Goal: Find specific page/section: Find specific page/section

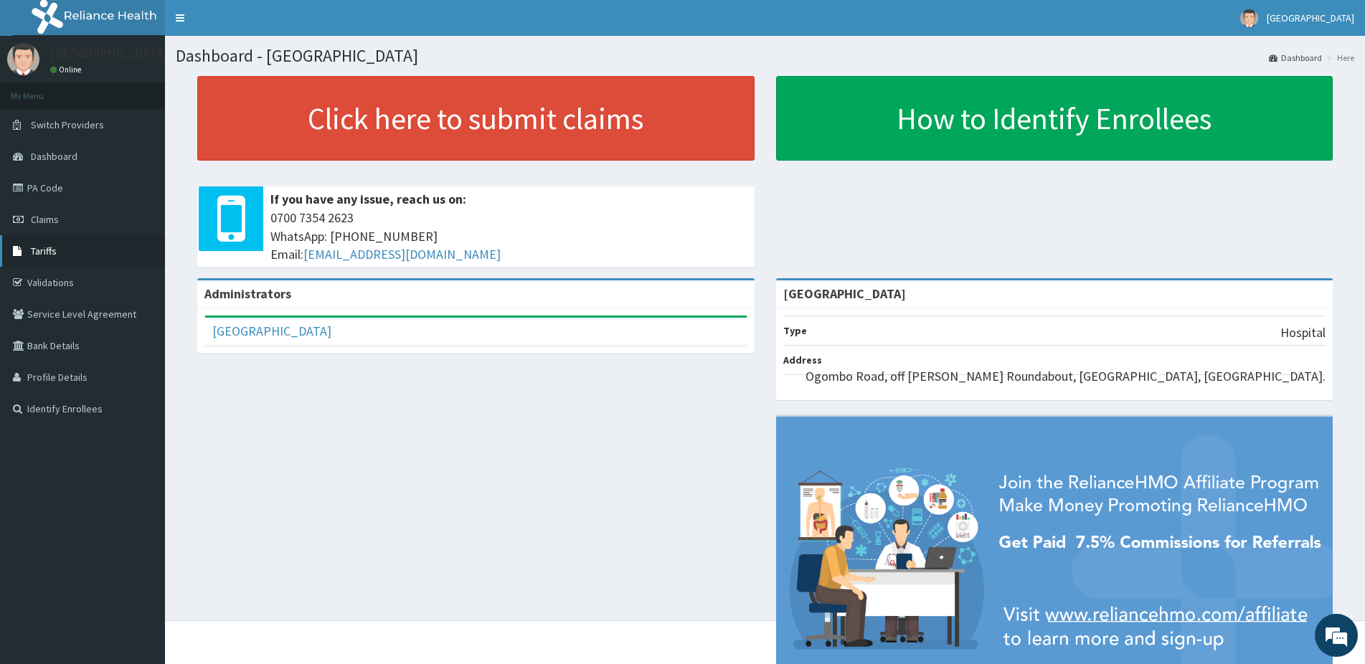
click at [90, 245] on link "Tariffs" at bounding box center [82, 251] width 165 height 32
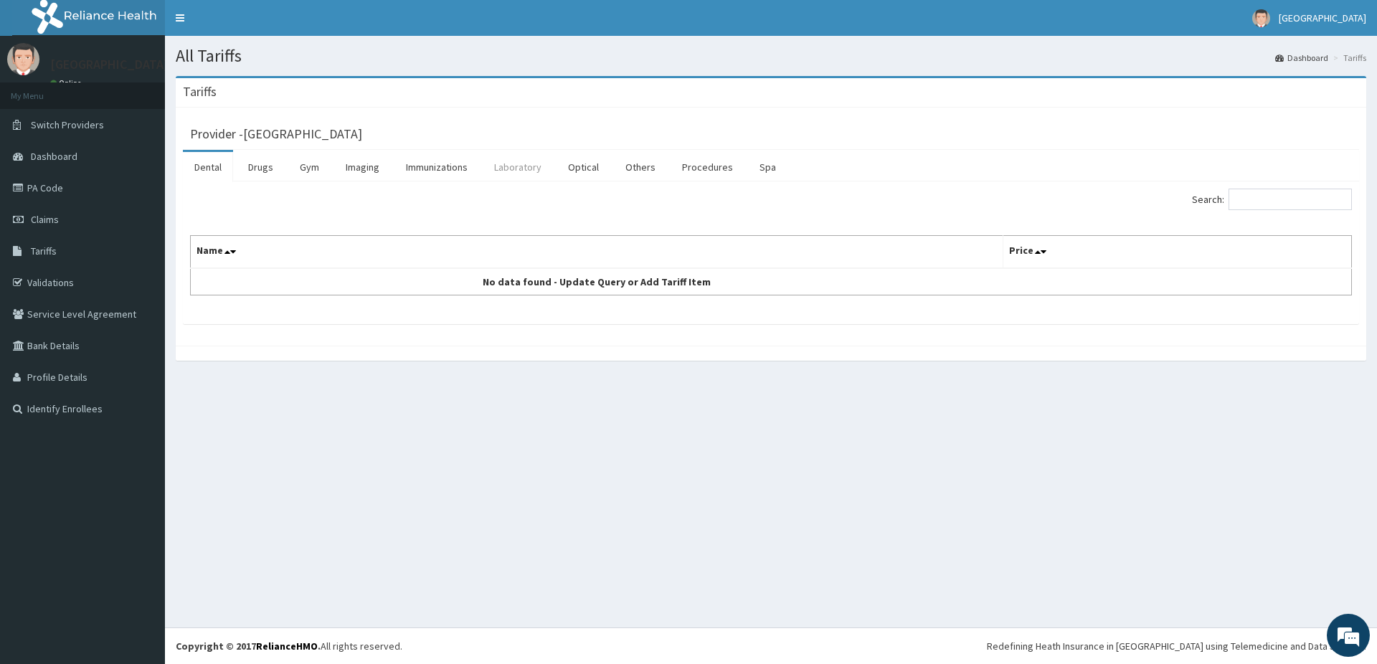
click at [528, 163] on link "Laboratory" at bounding box center [518, 167] width 70 height 30
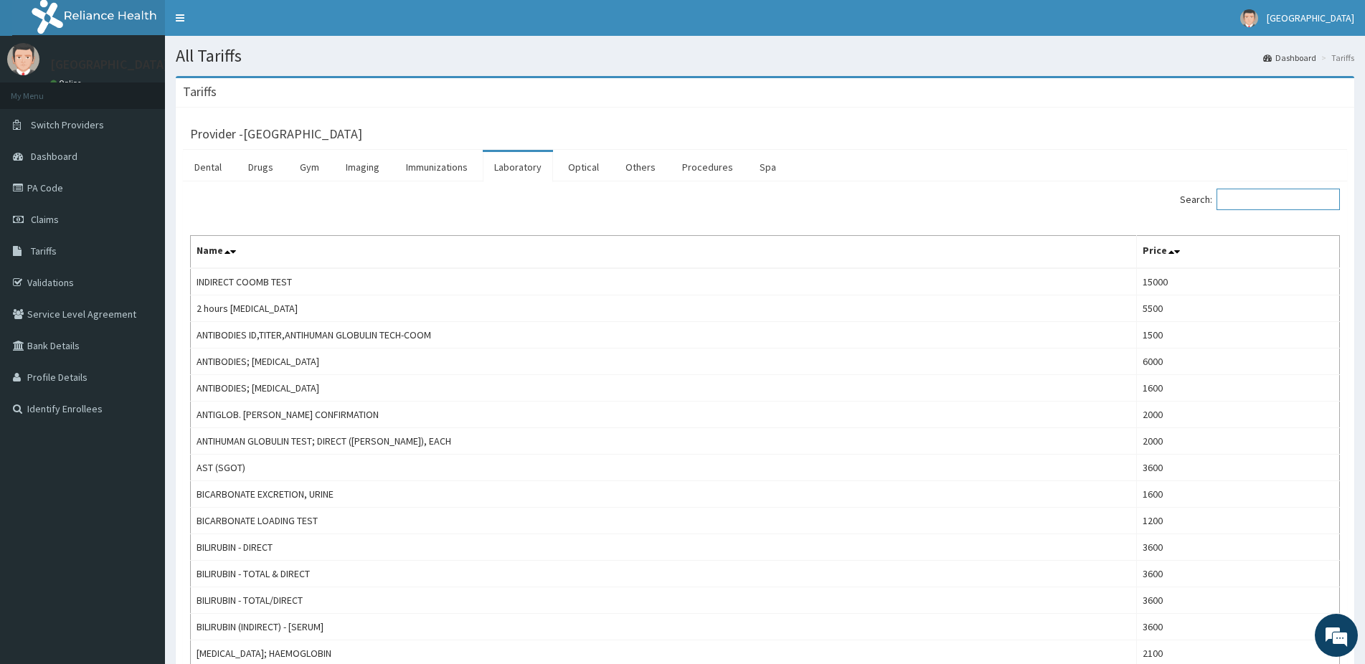
click at [1289, 205] on input "Search:" at bounding box center [1277, 200] width 123 height 22
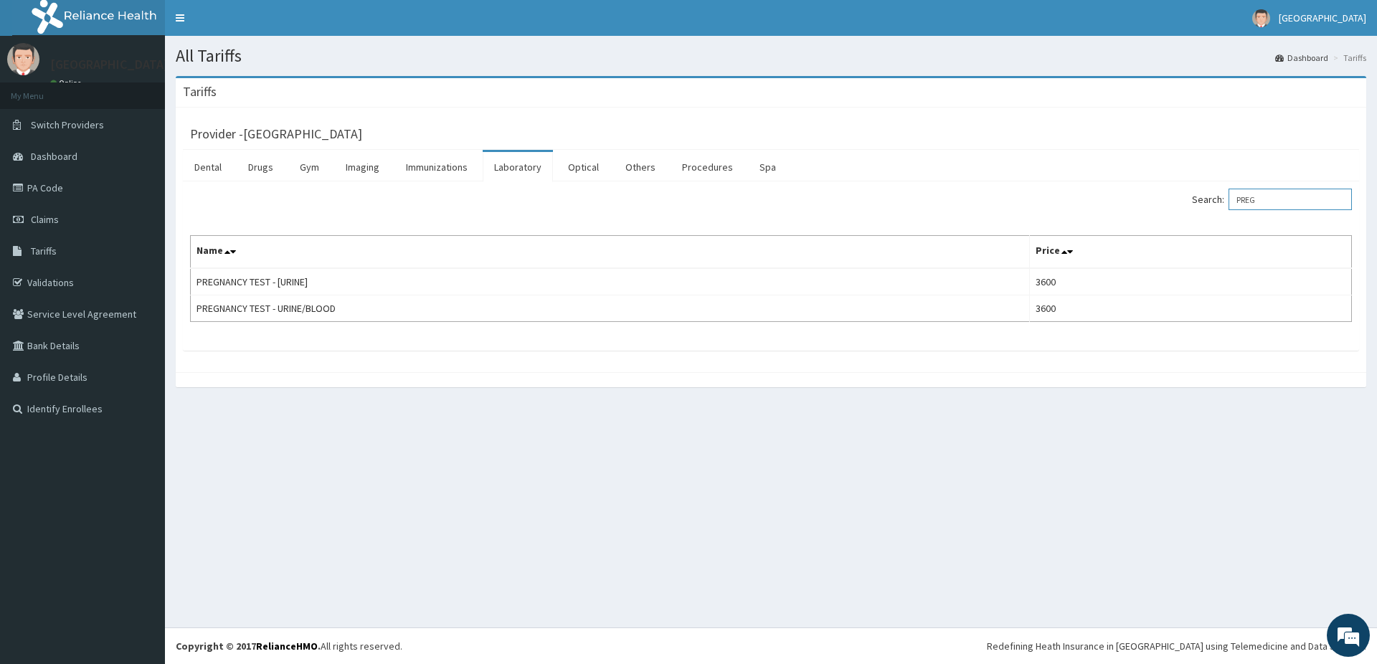
type input "PREG"
click at [355, 171] on link "Imaging" at bounding box center [362, 167] width 57 height 30
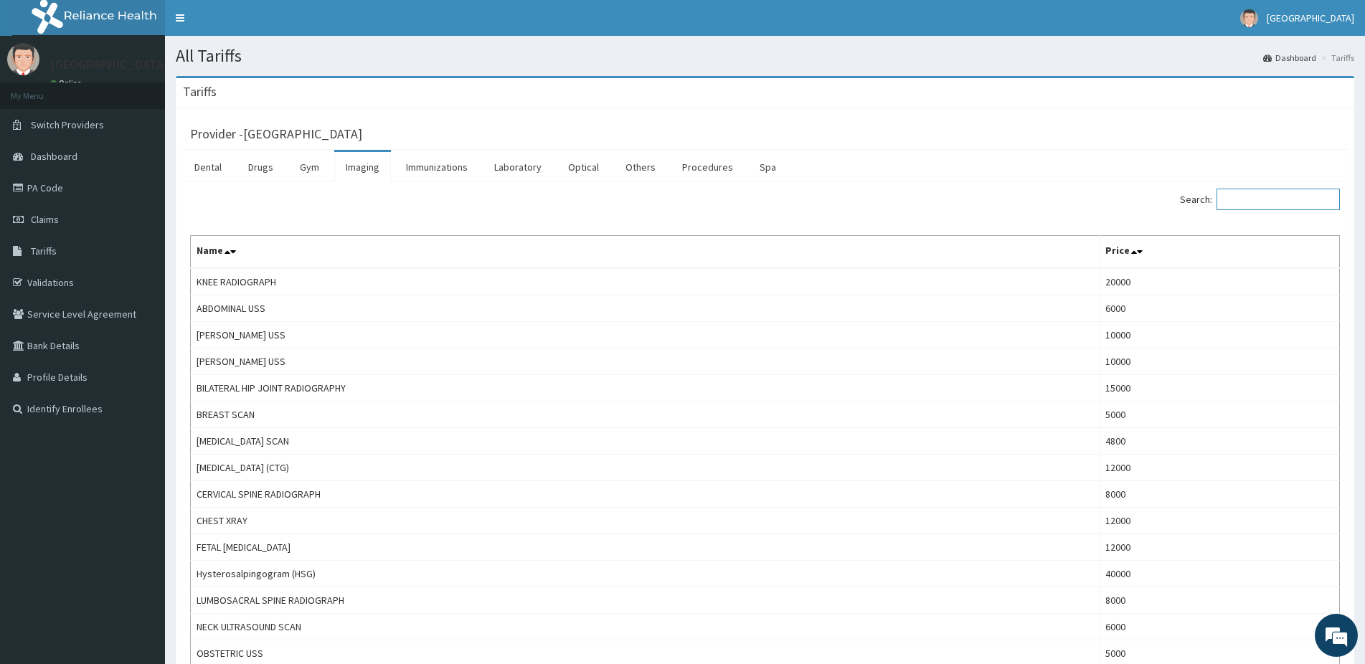
click at [1278, 201] on input "Search:" at bounding box center [1277, 200] width 123 height 22
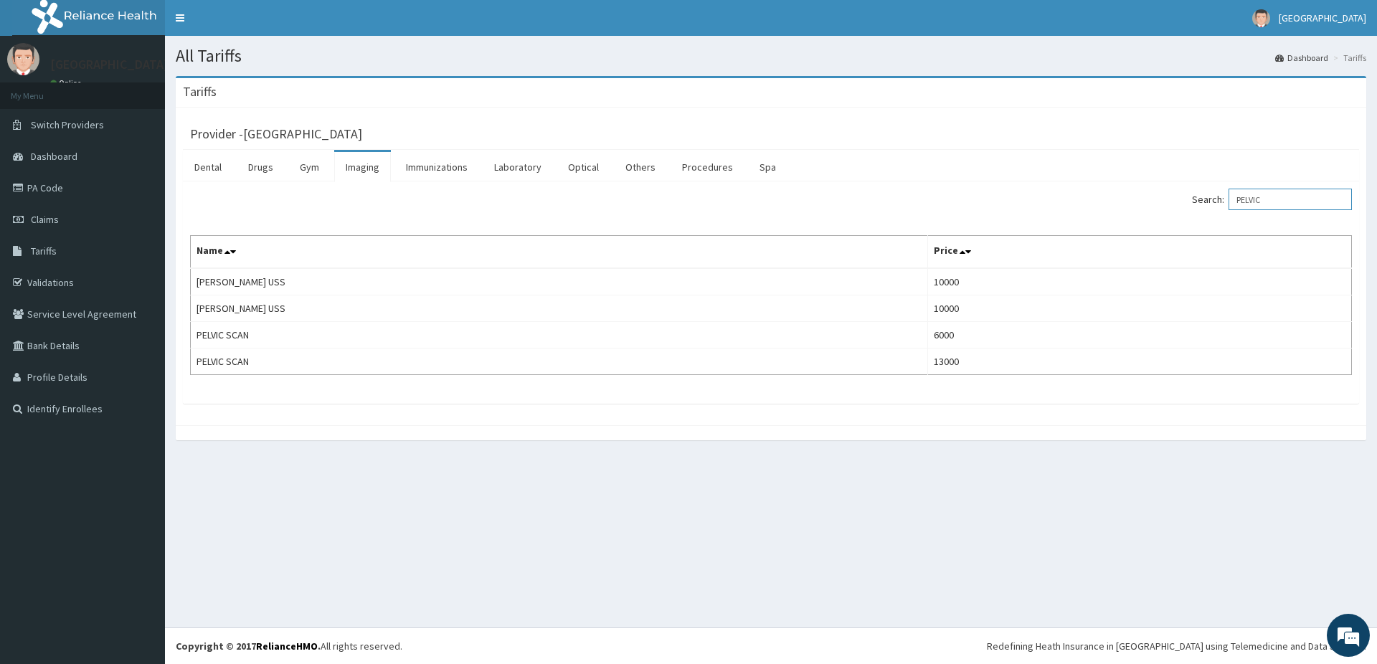
type input "PELVIC"
click at [275, 171] on link "Drugs" at bounding box center [261, 167] width 48 height 30
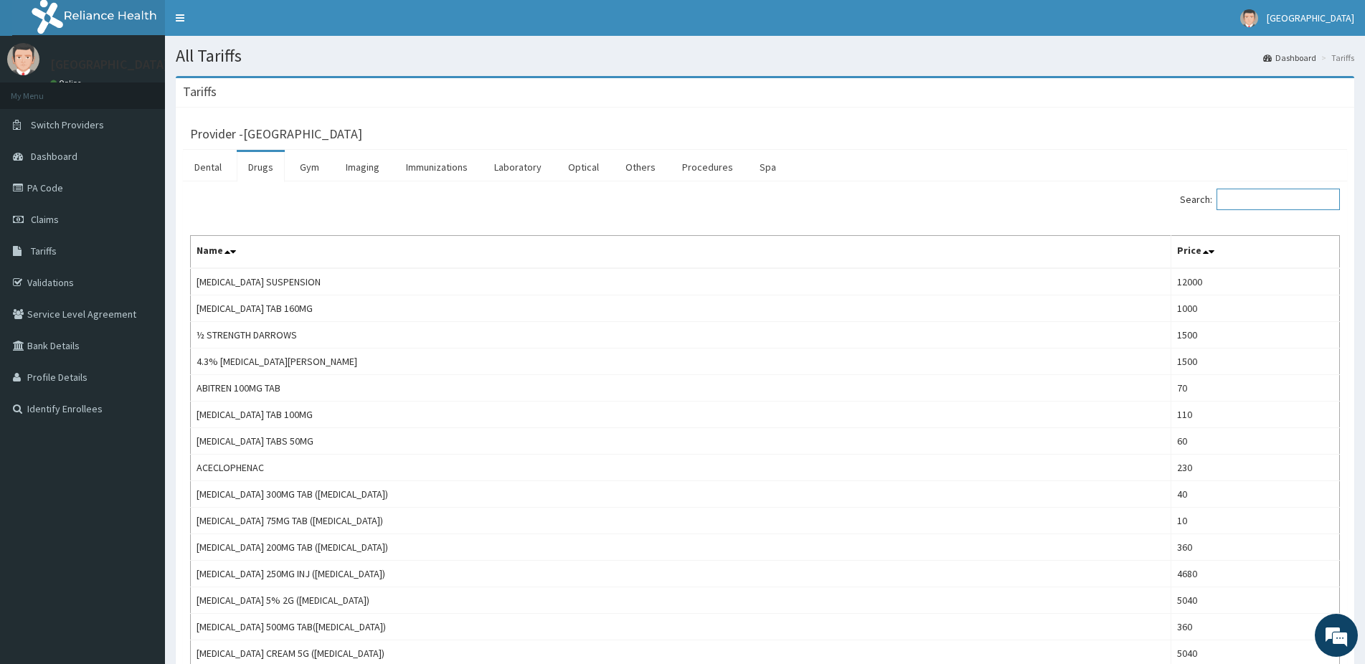
click at [1260, 203] on input "Search:" at bounding box center [1277, 200] width 123 height 22
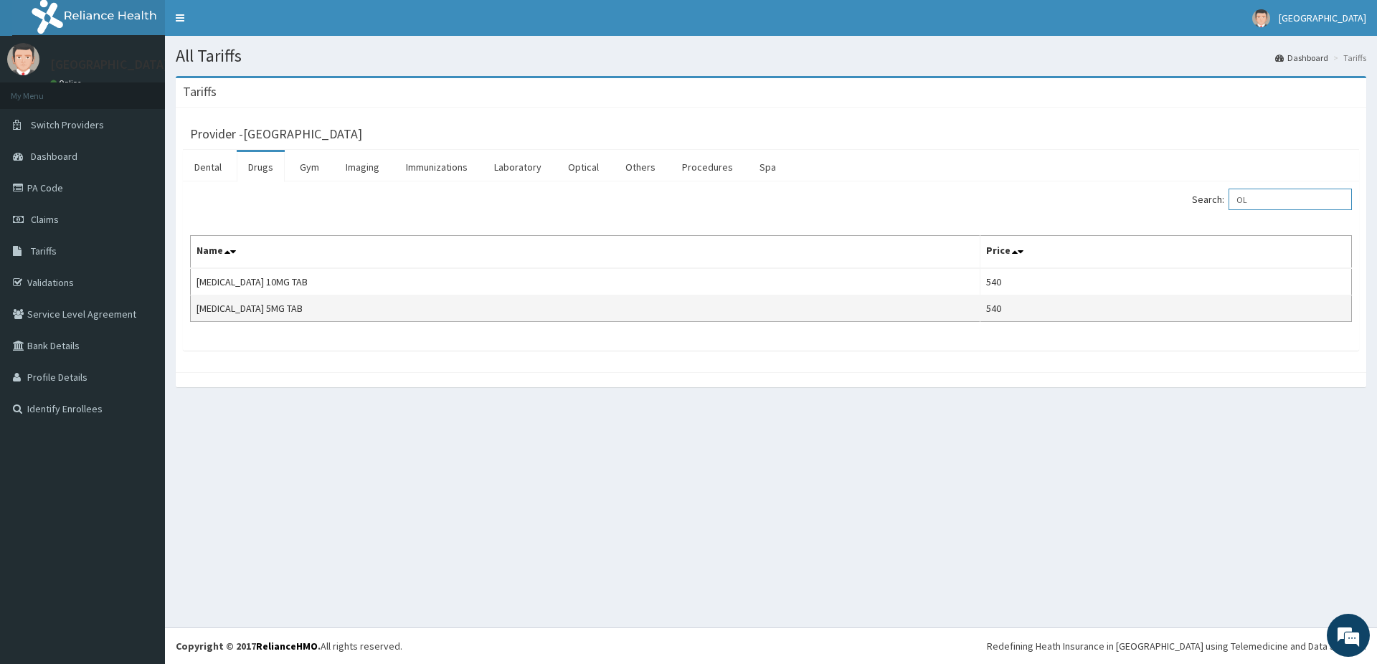
type input "O"
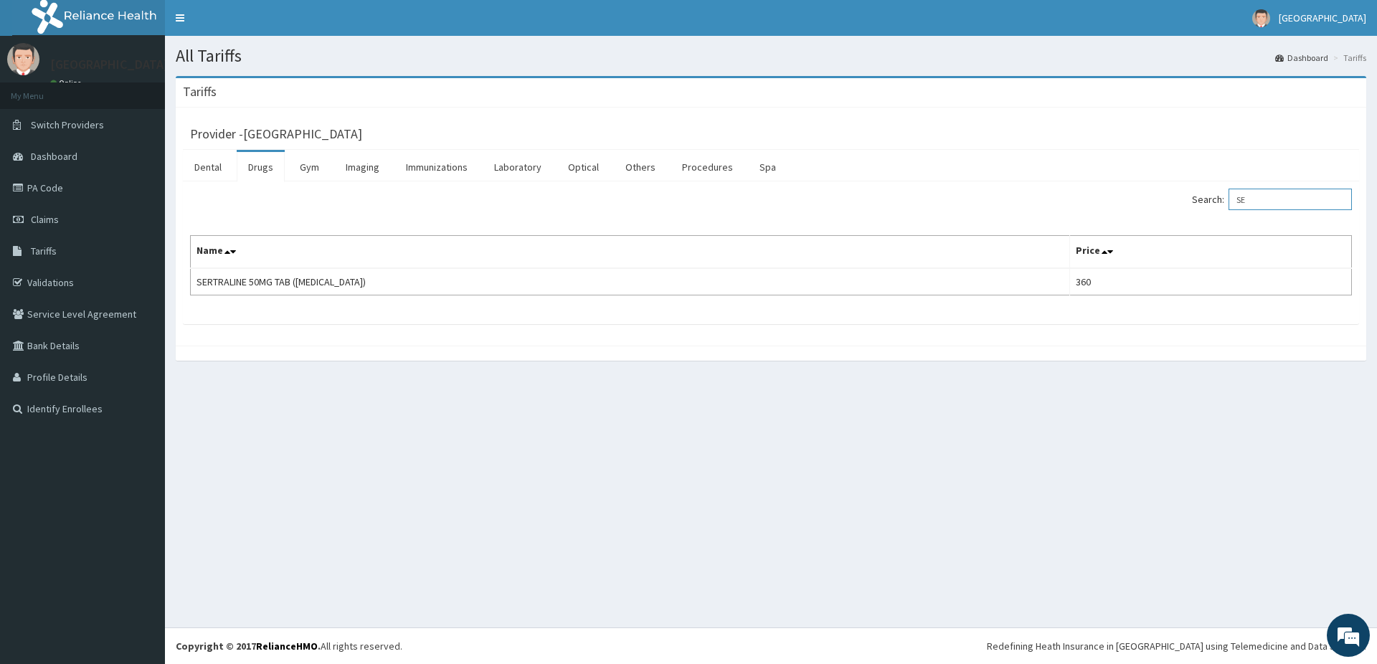
type input "S"
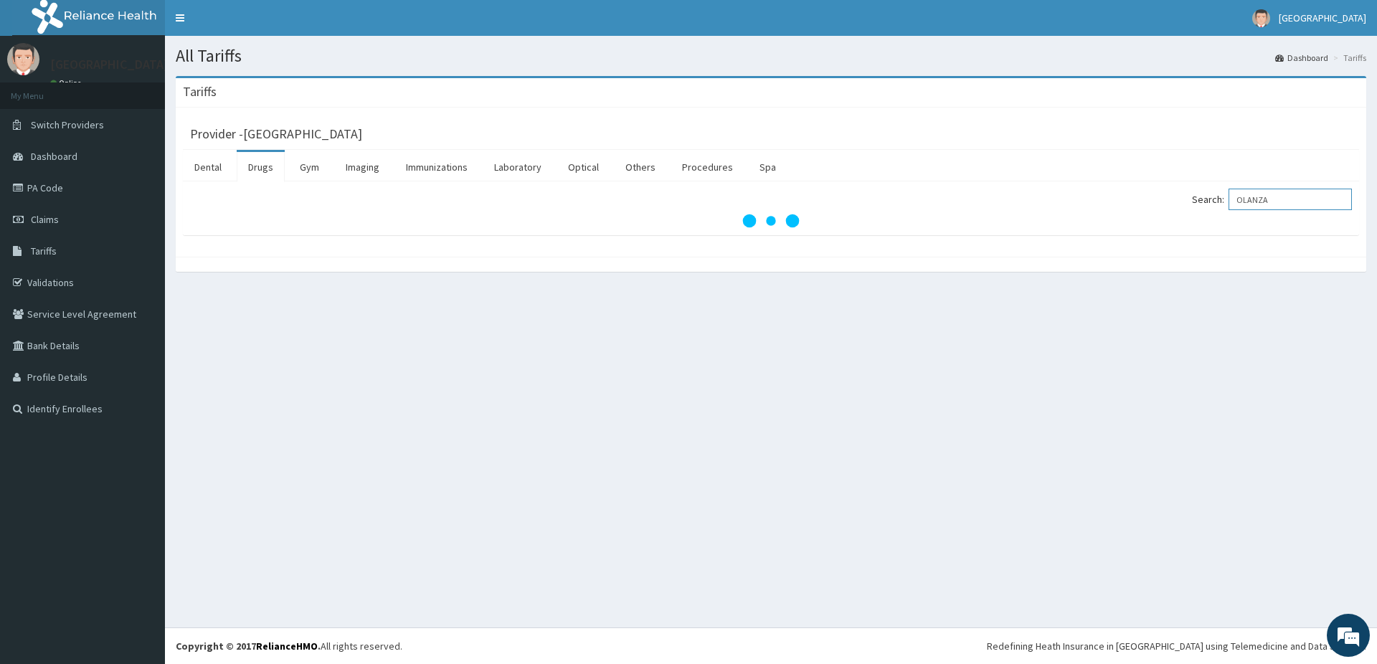
type input "OLANZA"
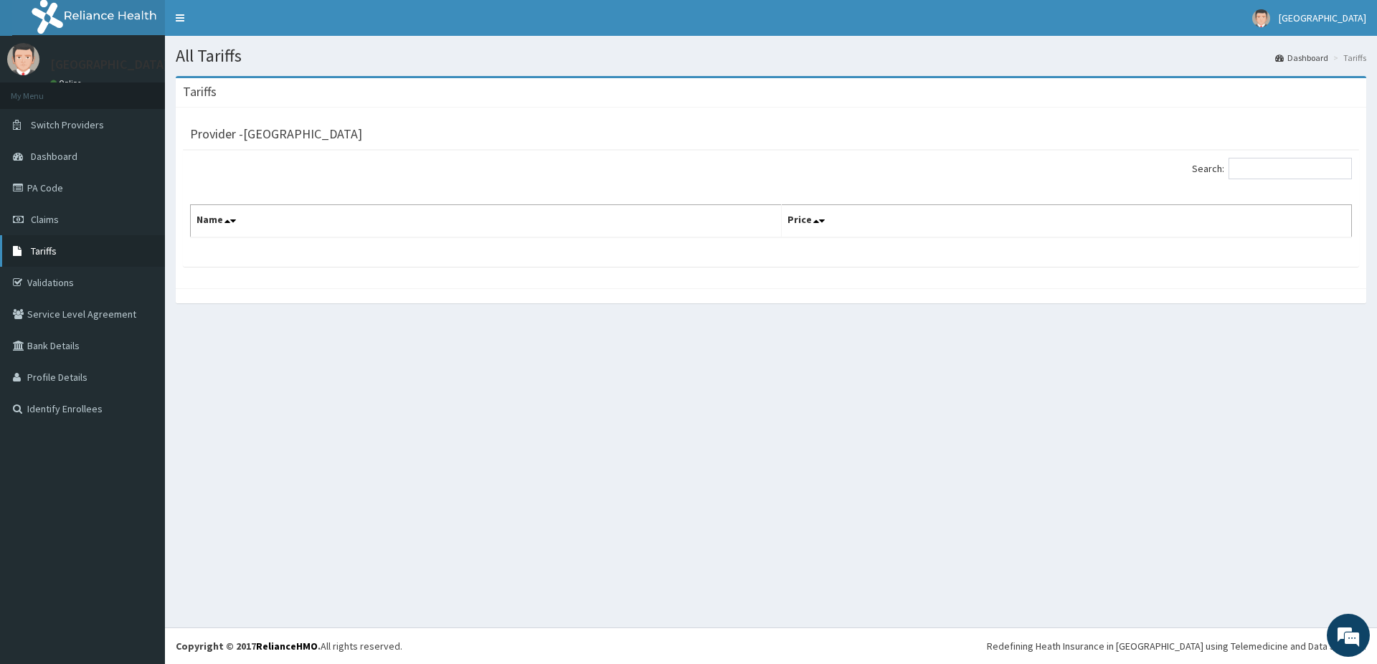
click at [26, 244] on link "Tariffs" at bounding box center [82, 251] width 165 height 32
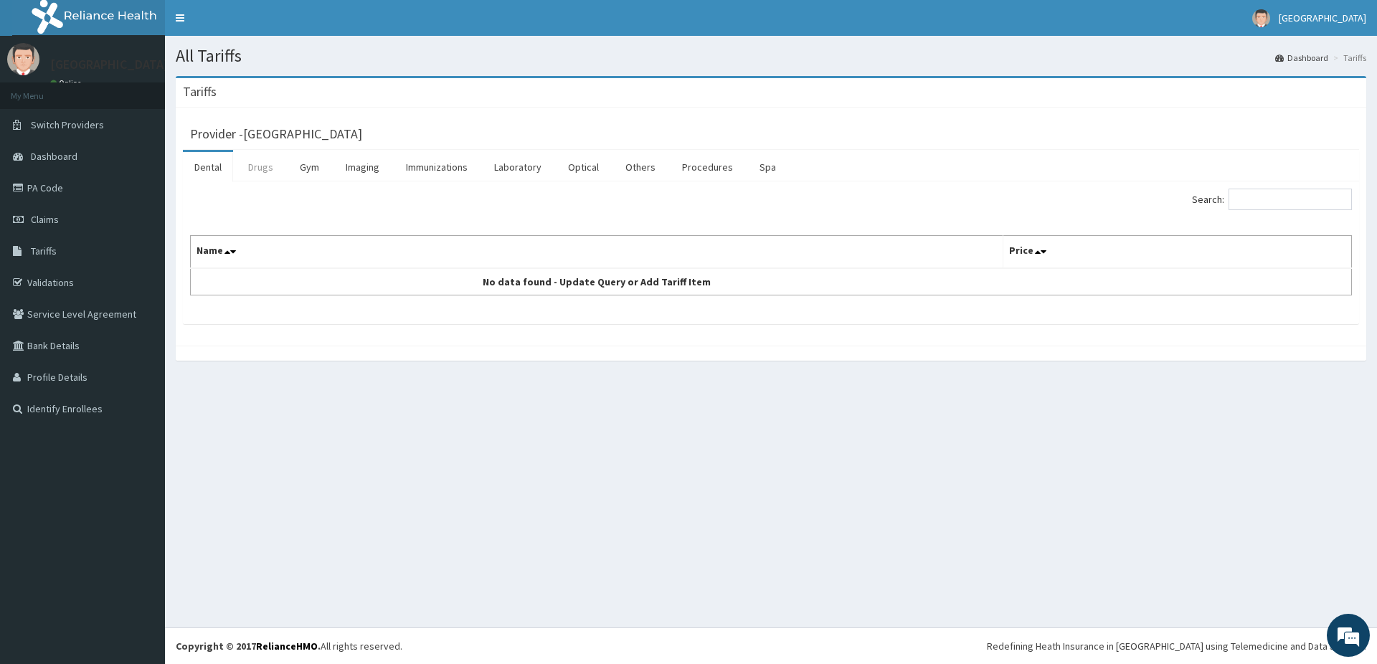
click at [265, 169] on link "Drugs" at bounding box center [261, 167] width 48 height 30
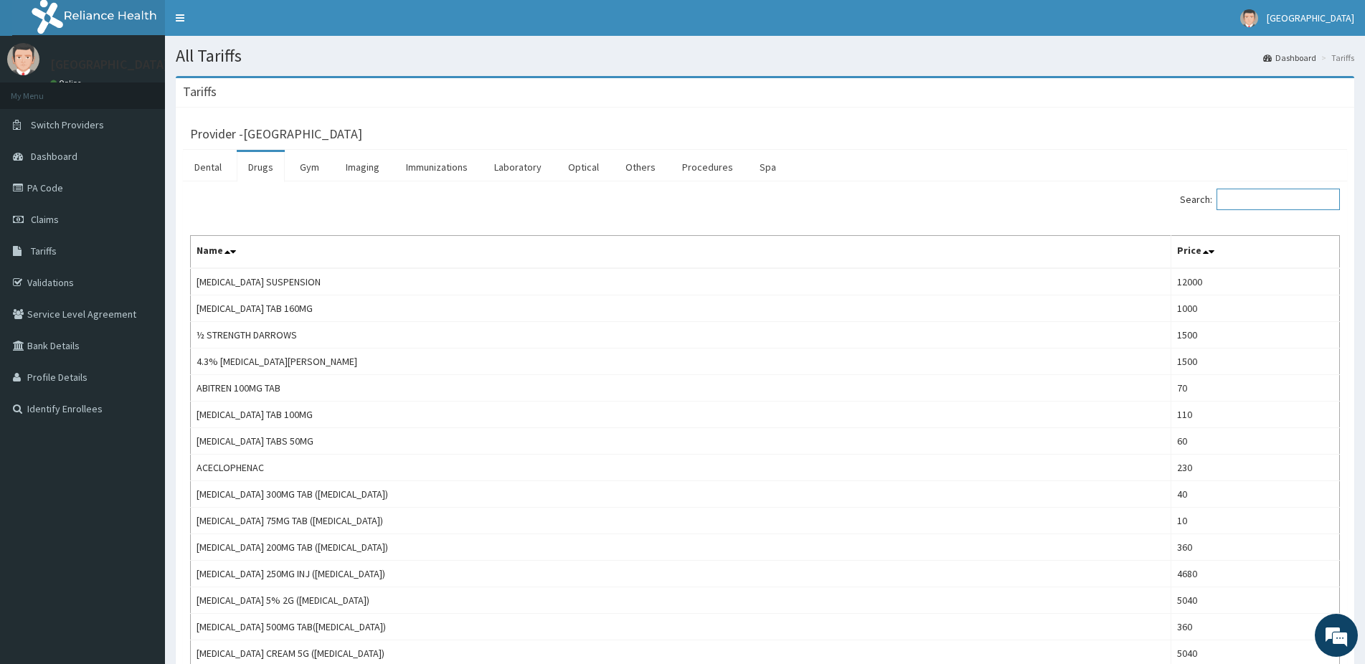
click at [1280, 208] on input "Search:" at bounding box center [1277, 200] width 123 height 22
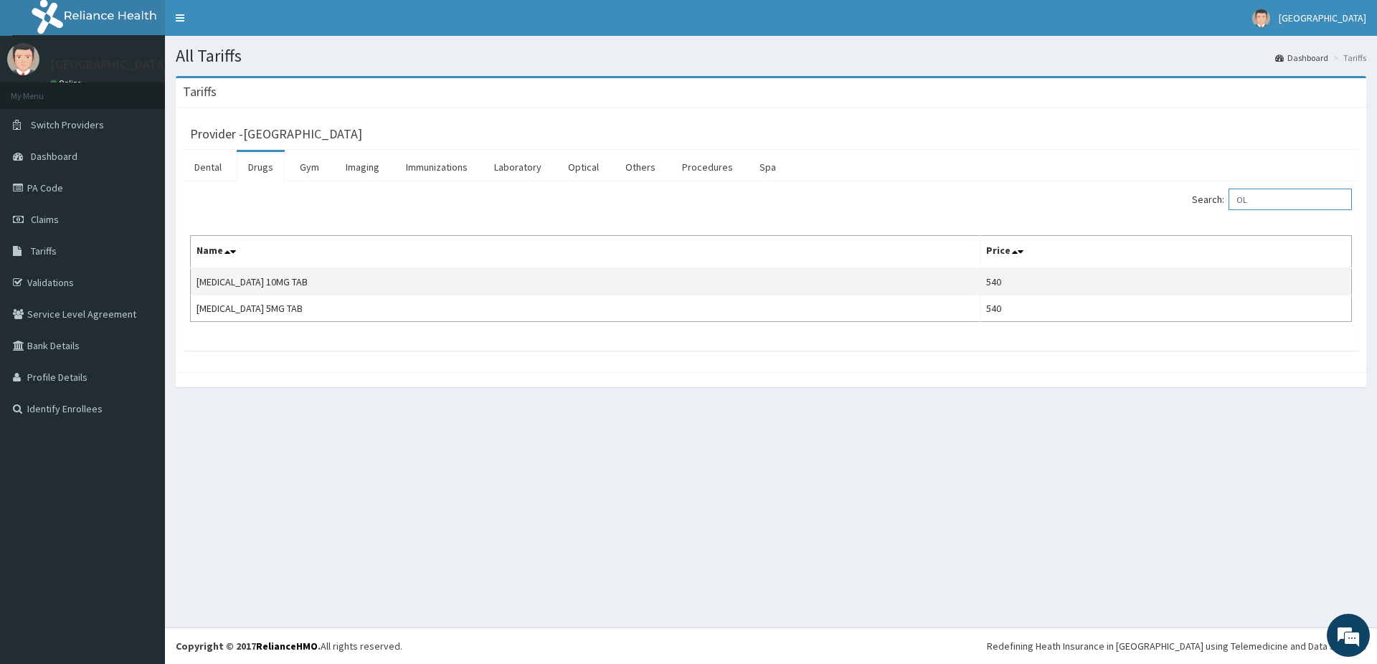
type input "O"
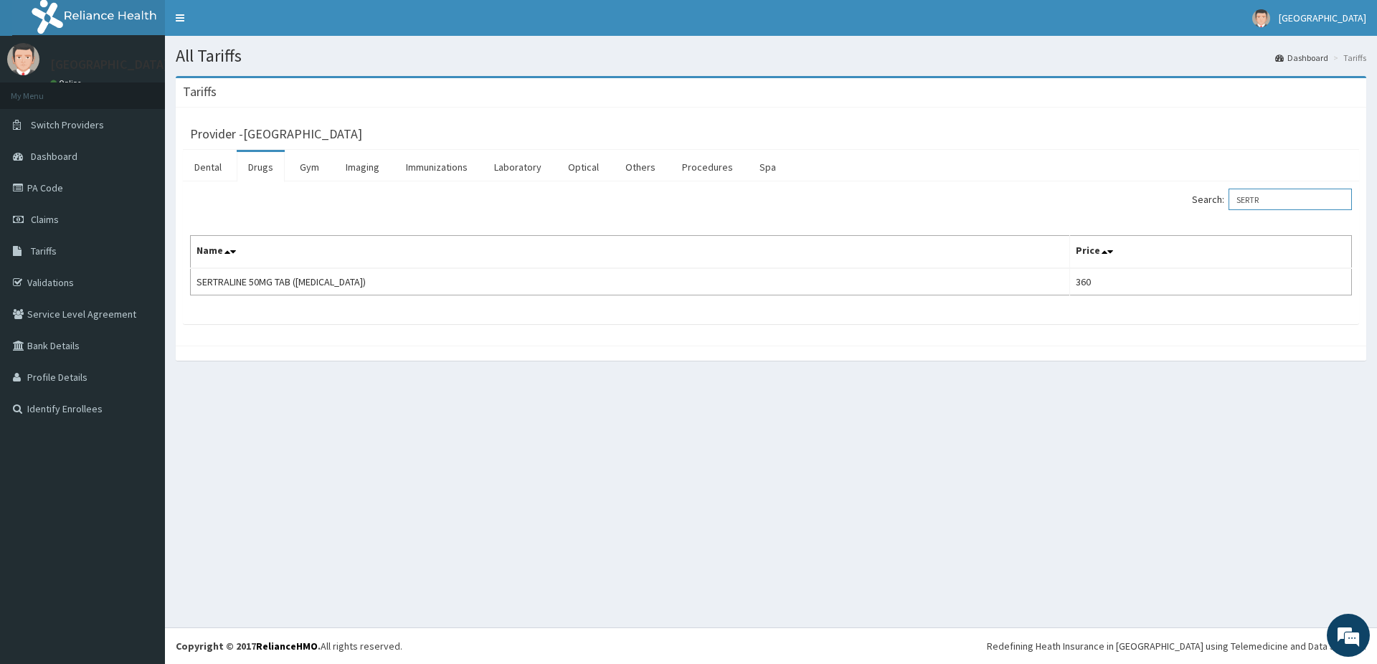
type input "SERTR"
